Goal: Find specific page/section: Find specific page/section

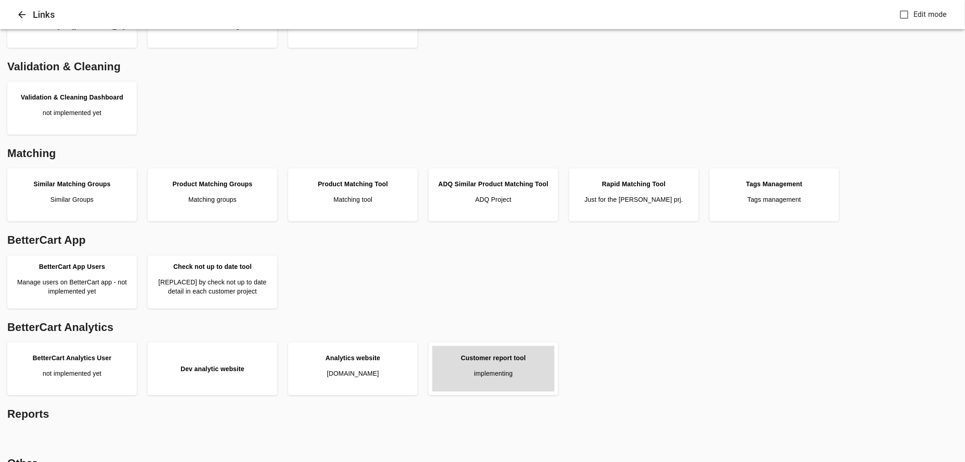
scroll to position [152, 0]
click at [518, 362] on link "Customer report tool implementing" at bounding box center [493, 368] width 122 height 46
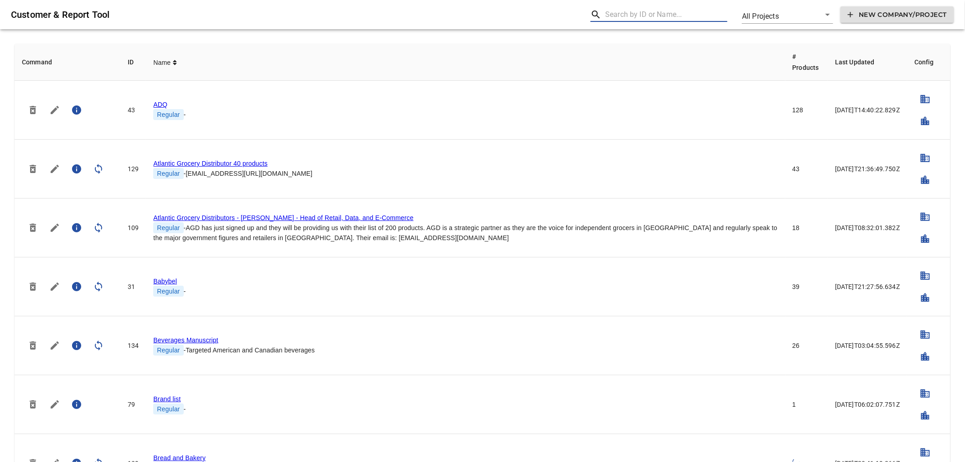
click at [637, 17] on input "text" at bounding box center [666, 14] width 122 height 15
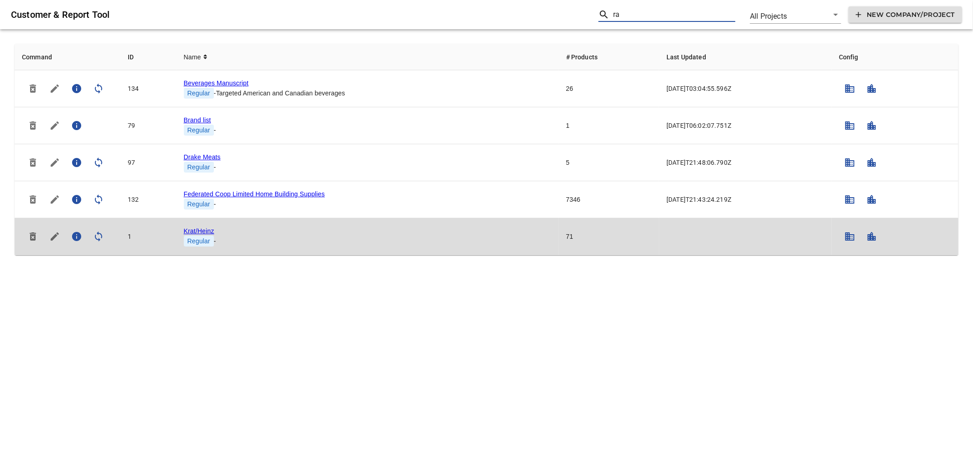
type input "ra"
click at [192, 230] on link "Krat/Heinz" at bounding box center [199, 230] width 31 height 7
